Goal: Check status: Check status

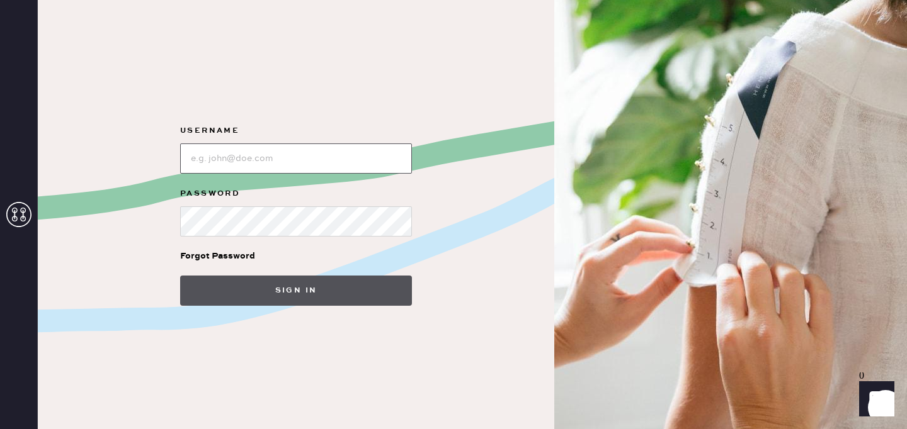
type input "[EMAIL_ADDRESS][DOMAIN_NAME]"
click at [261, 292] on button "Sign in" at bounding box center [296, 291] width 232 height 30
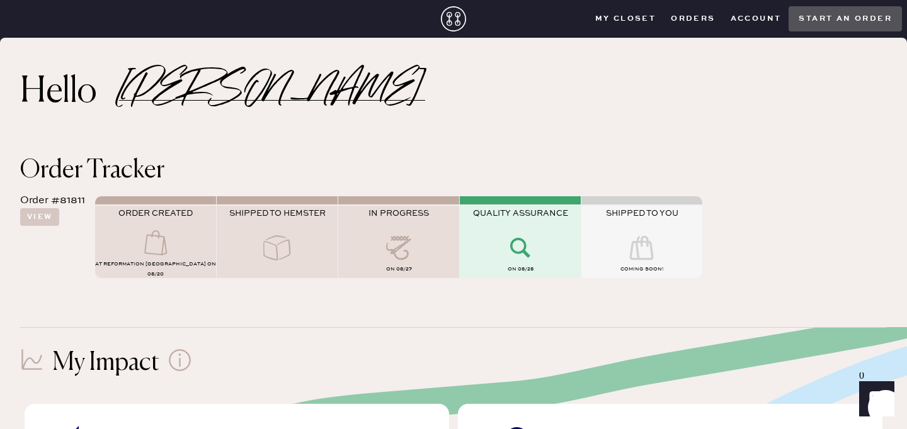
click at [778, 231] on div "Order #81811 View ORDER CREATED AT Reformation [GEOGRAPHIC_DATA] on 08/20 SHIPP…" at bounding box center [453, 235] width 867 height 104
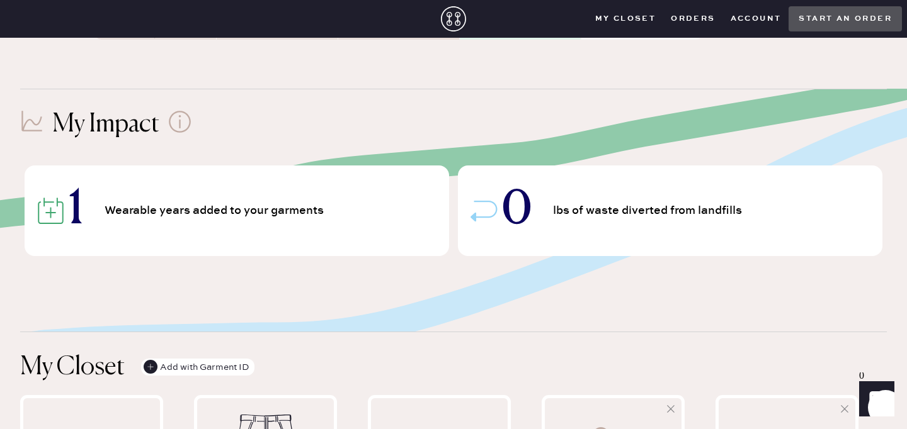
scroll to position [242, 0]
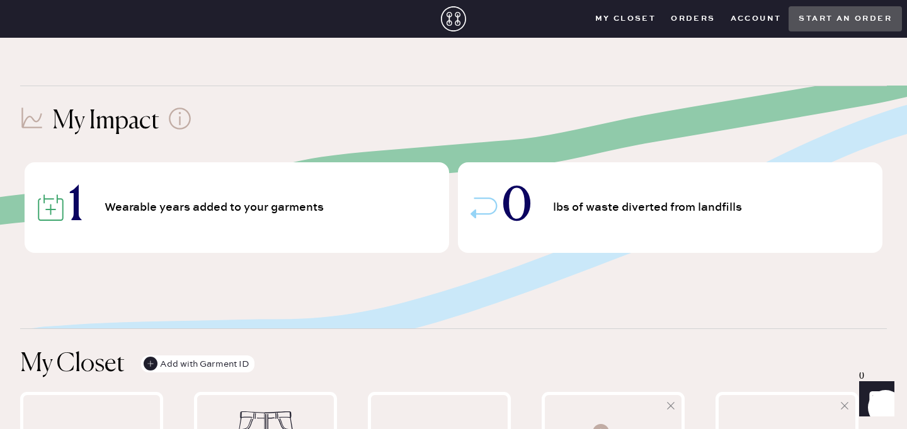
click at [586, 131] on div "My Impact" at bounding box center [453, 121] width 867 height 30
click at [340, 282] on div "My Impact 1 Wearable years added to your garments 0 lbs of waste diverted from …" at bounding box center [453, 185] width 867 height 198
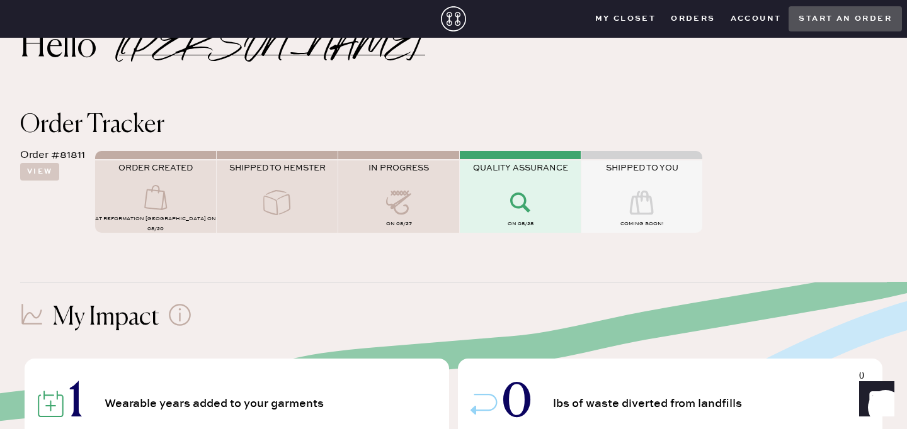
scroll to position [0, 0]
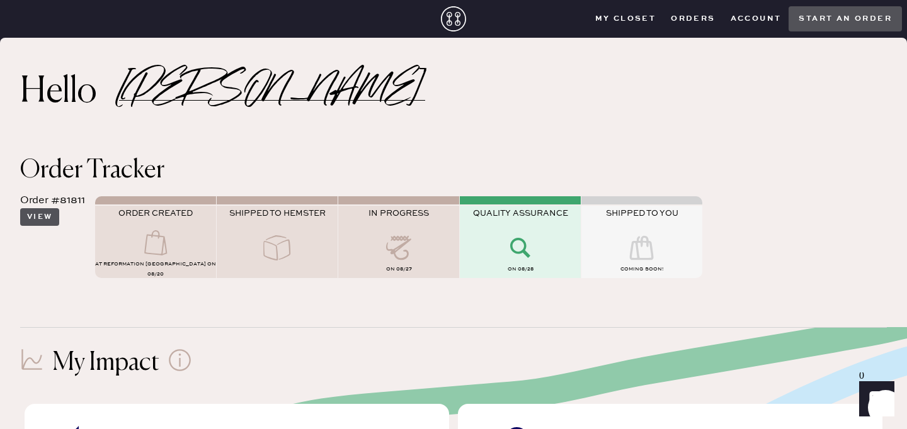
click at [50, 223] on button "View" at bounding box center [39, 217] width 39 height 18
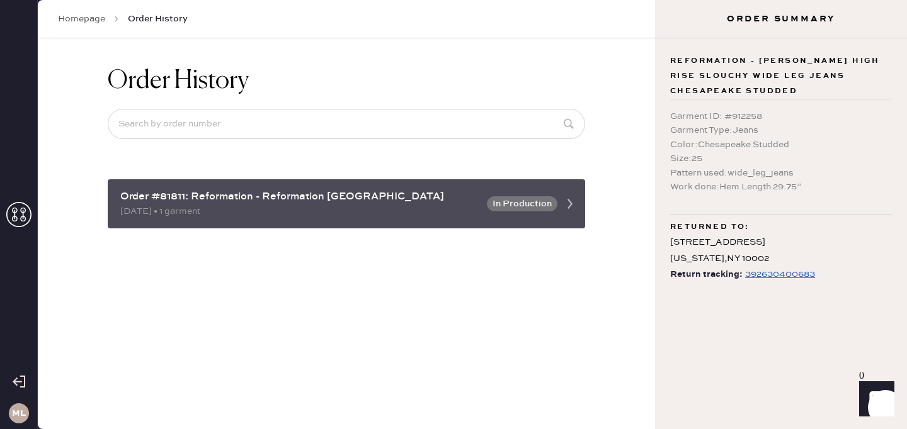
click at [523, 202] on button "In Production" at bounding box center [522, 203] width 71 height 15
click at [570, 209] on icon at bounding box center [569, 203] width 25 height 25
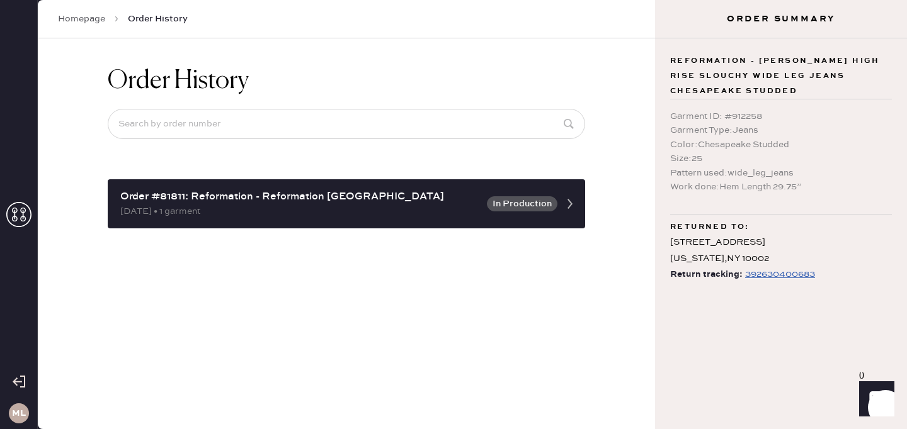
click at [774, 274] on div "392630400683" at bounding box center [780, 274] width 70 height 15
